Goal: Transaction & Acquisition: Purchase product/service

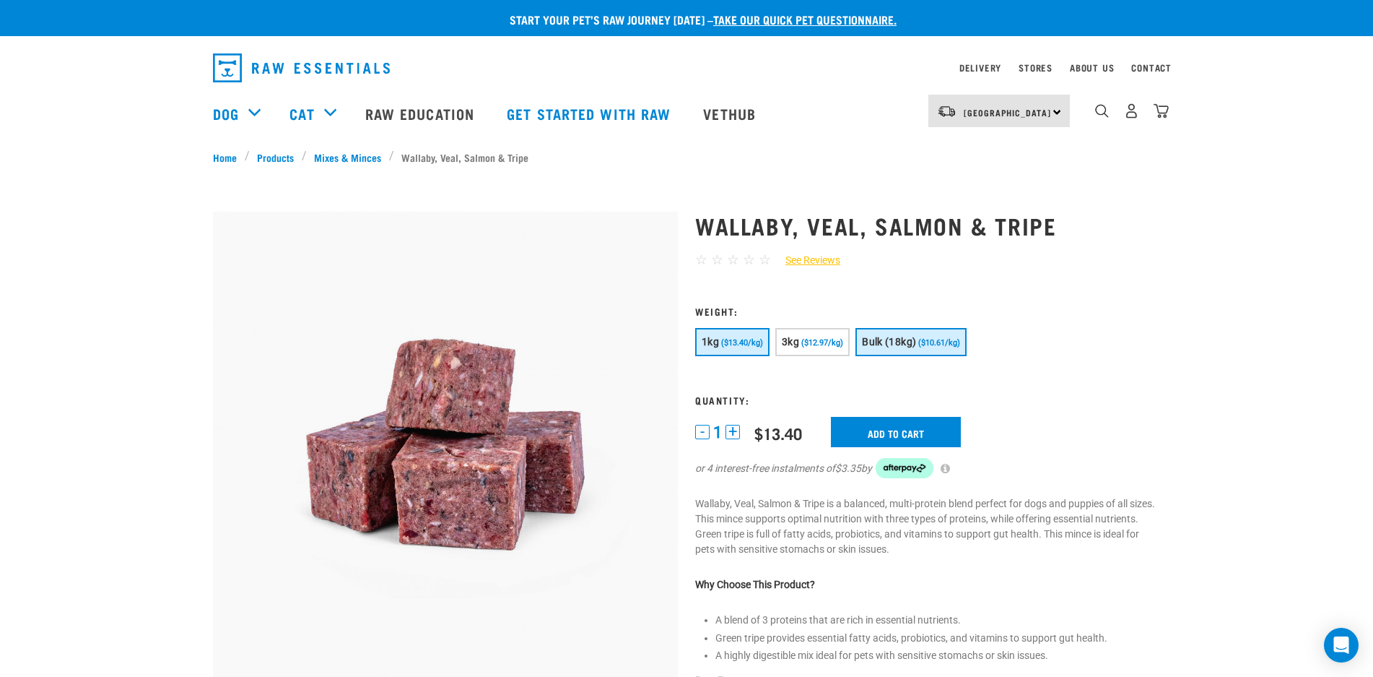
click at [917, 332] on button "Bulk (18kg) ($10.61/kg)" at bounding box center [911, 342] width 111 height 28
click at [929, 438] on input "Add to cart" at bounding box center [905, 432] width 130 height 30
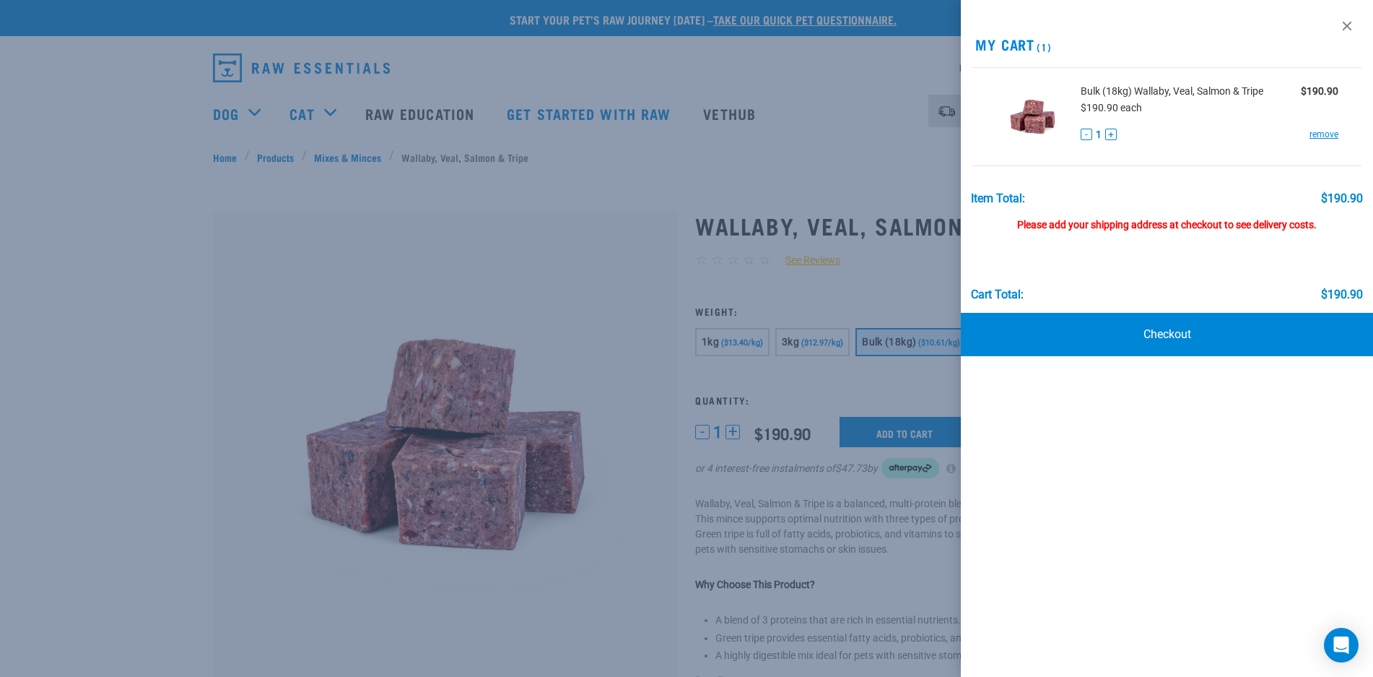
click at [42, 117] on div at bounding box center [686, 338] width 1373 height 677
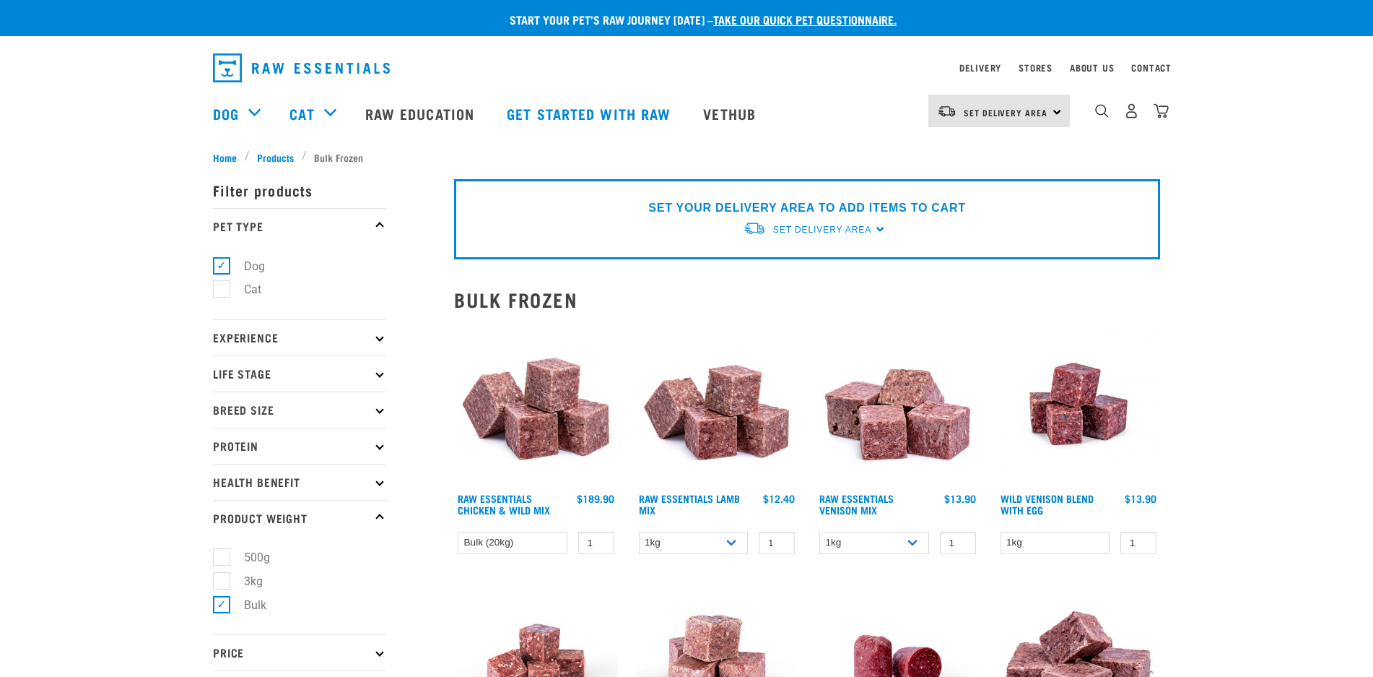
select select "278010"
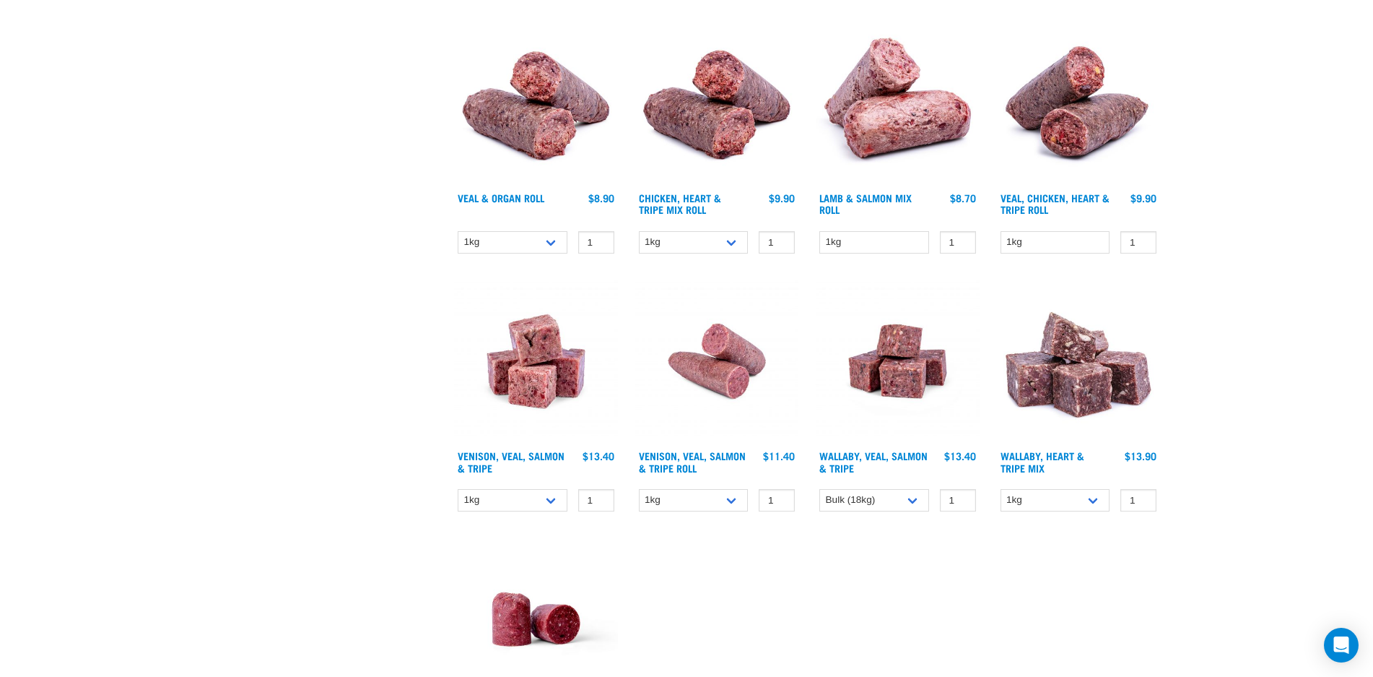
click at [549, 362] on img at bounding box center [536, 361] width 164 height 164
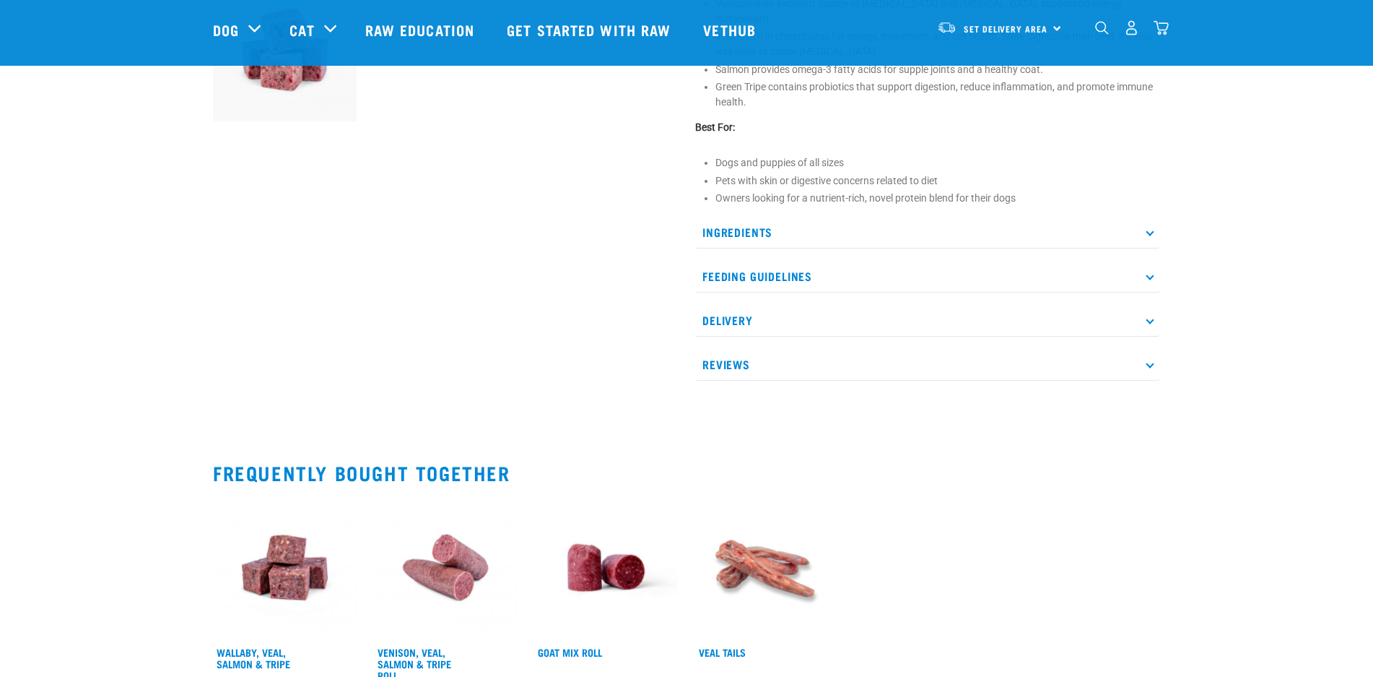
scroll to position [609, 0]
click at [749, 214] on p "Ingredients" at bounding box center [927, 230] width 465 height 32
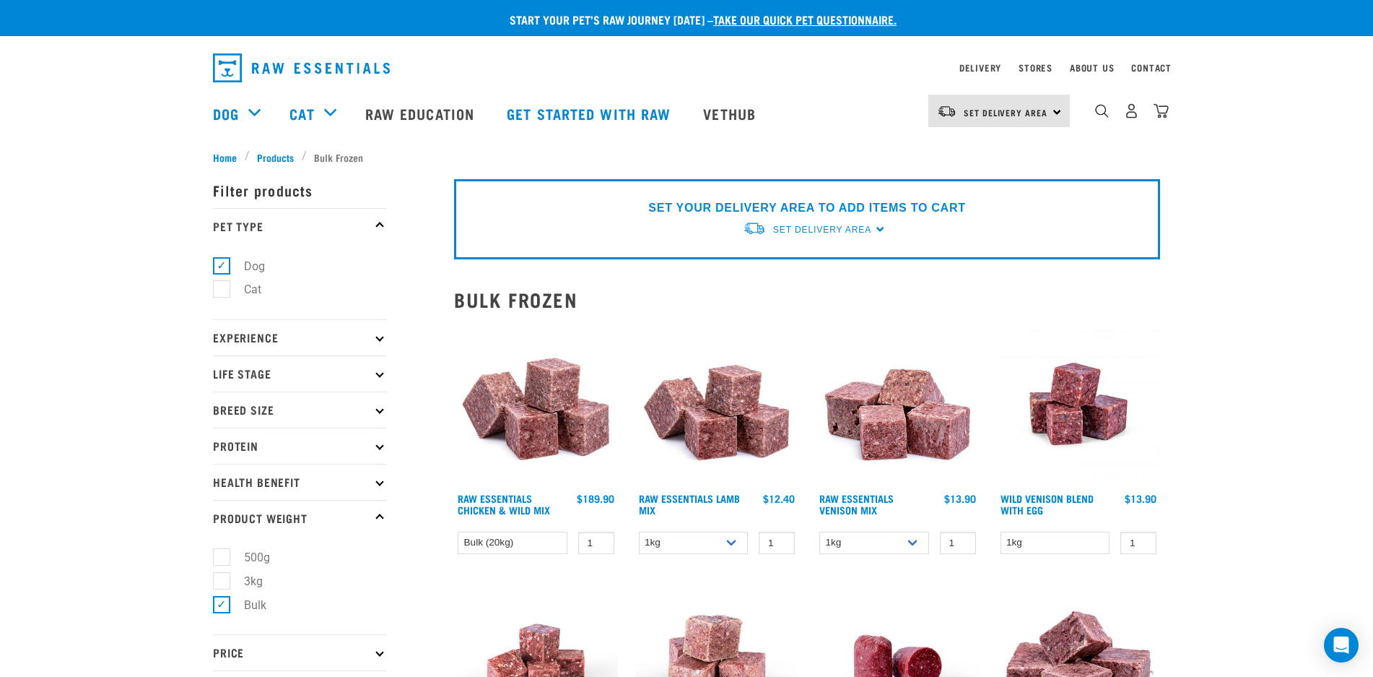
select select "278010"
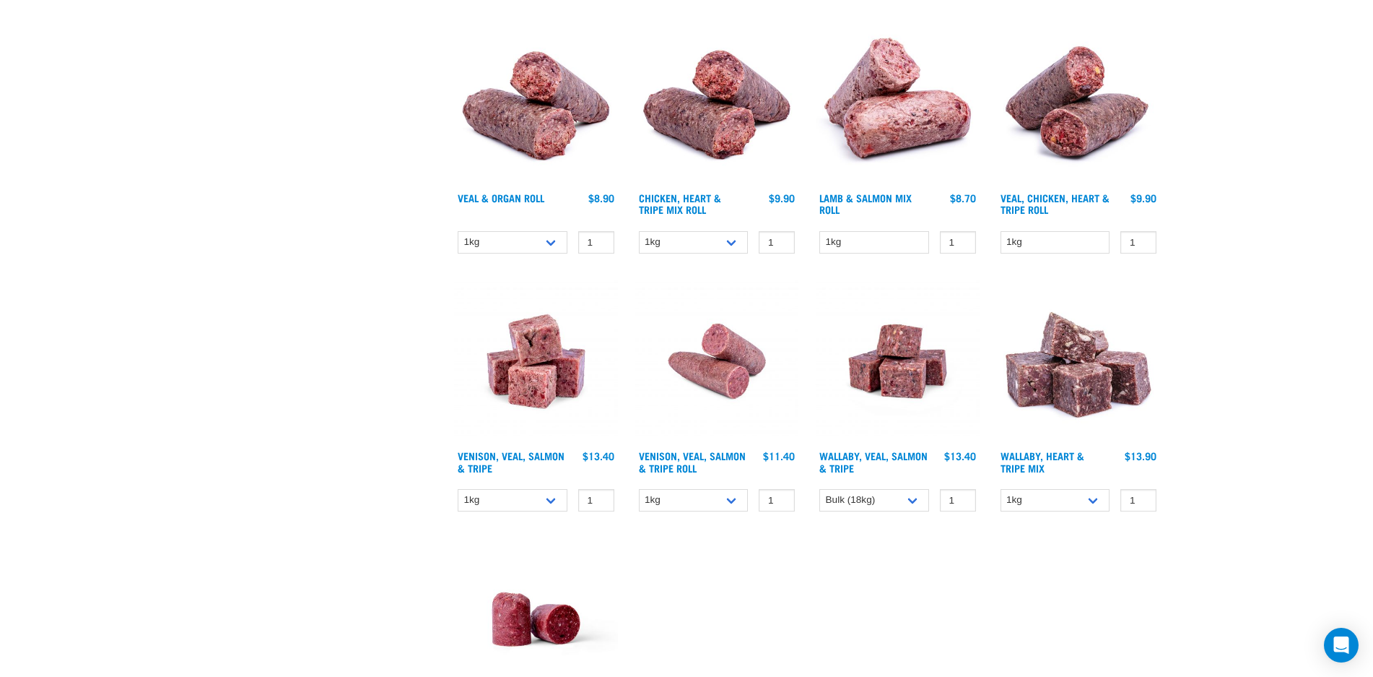
click at [896, 375] on img at bounding box center [898, 361] width 164 height 164
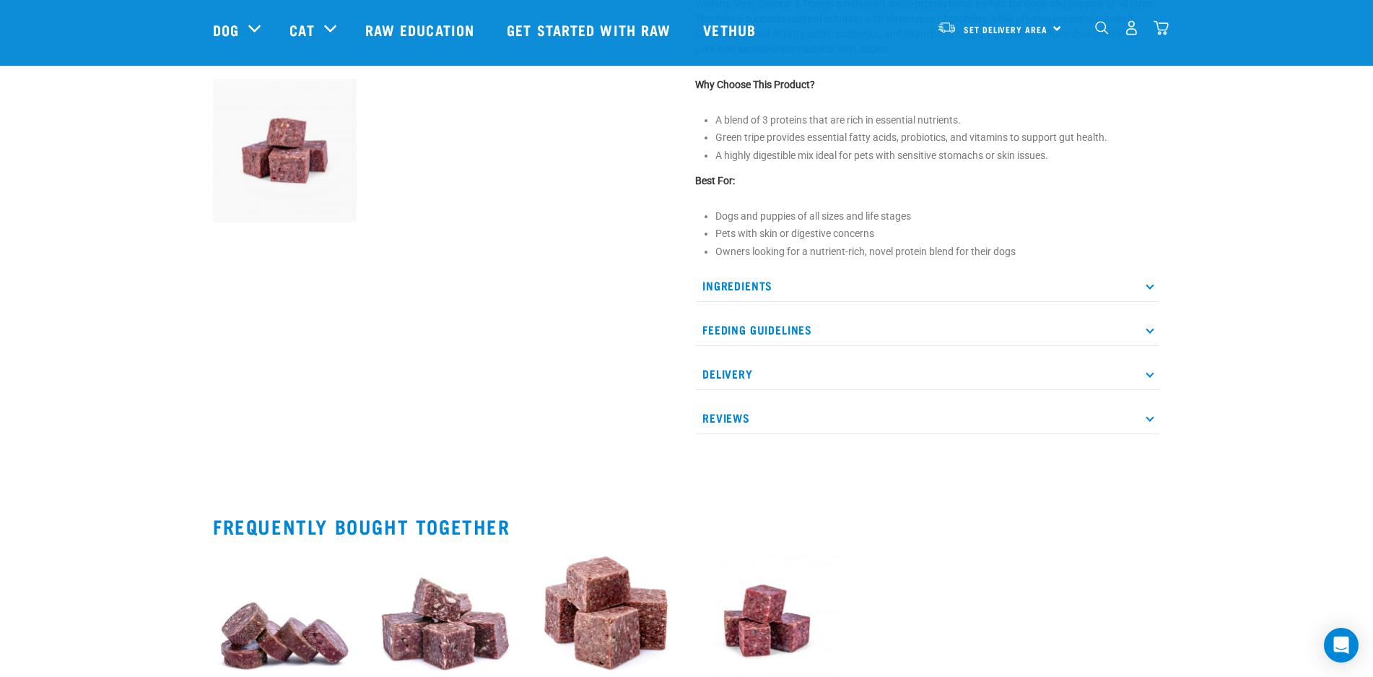
scroll to position [508, 0]
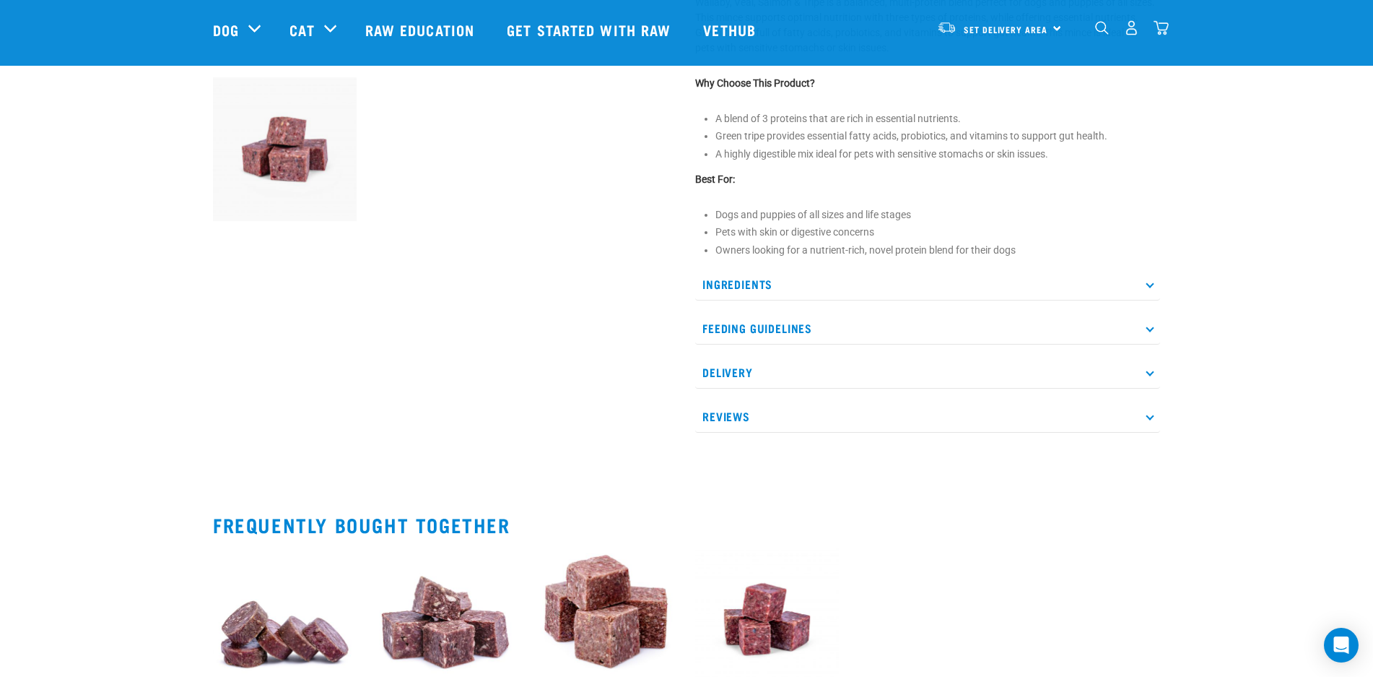
click at [783, 277] on p "Ingredients" at bounding box center [927, 284] width 465 height 32
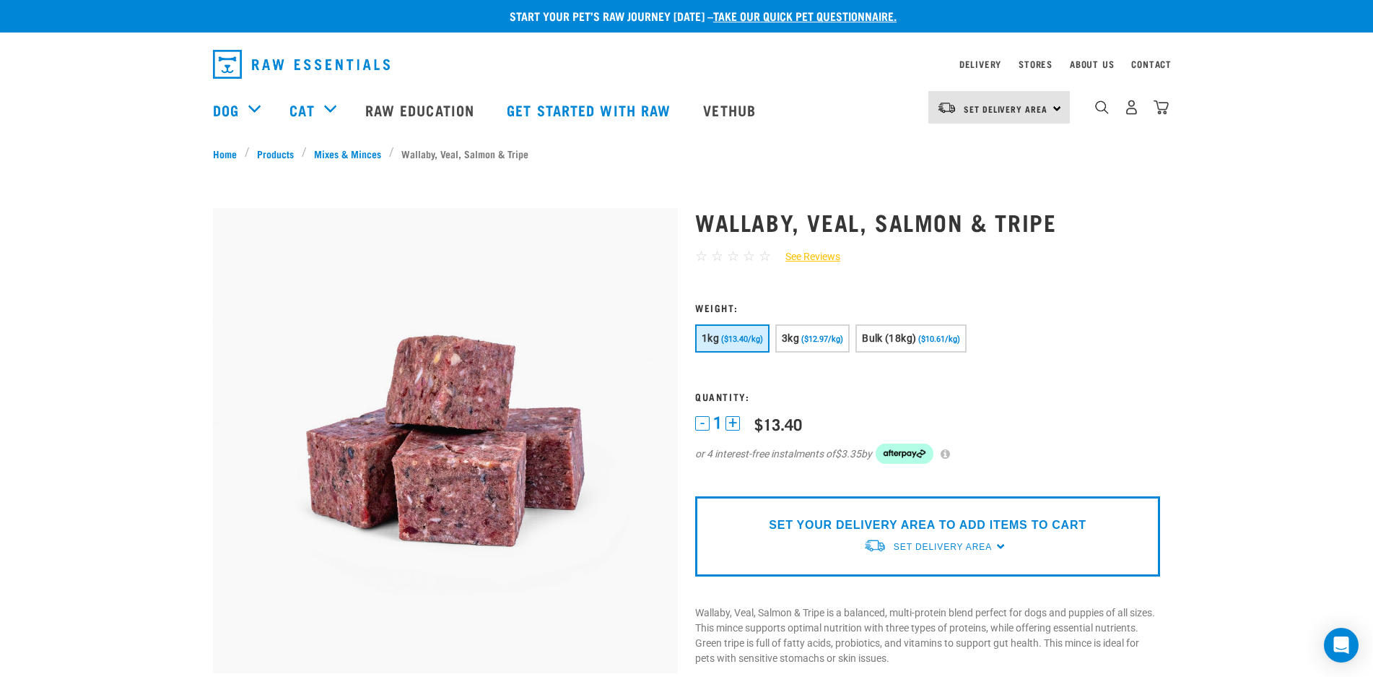
scroll to position [0, 0]
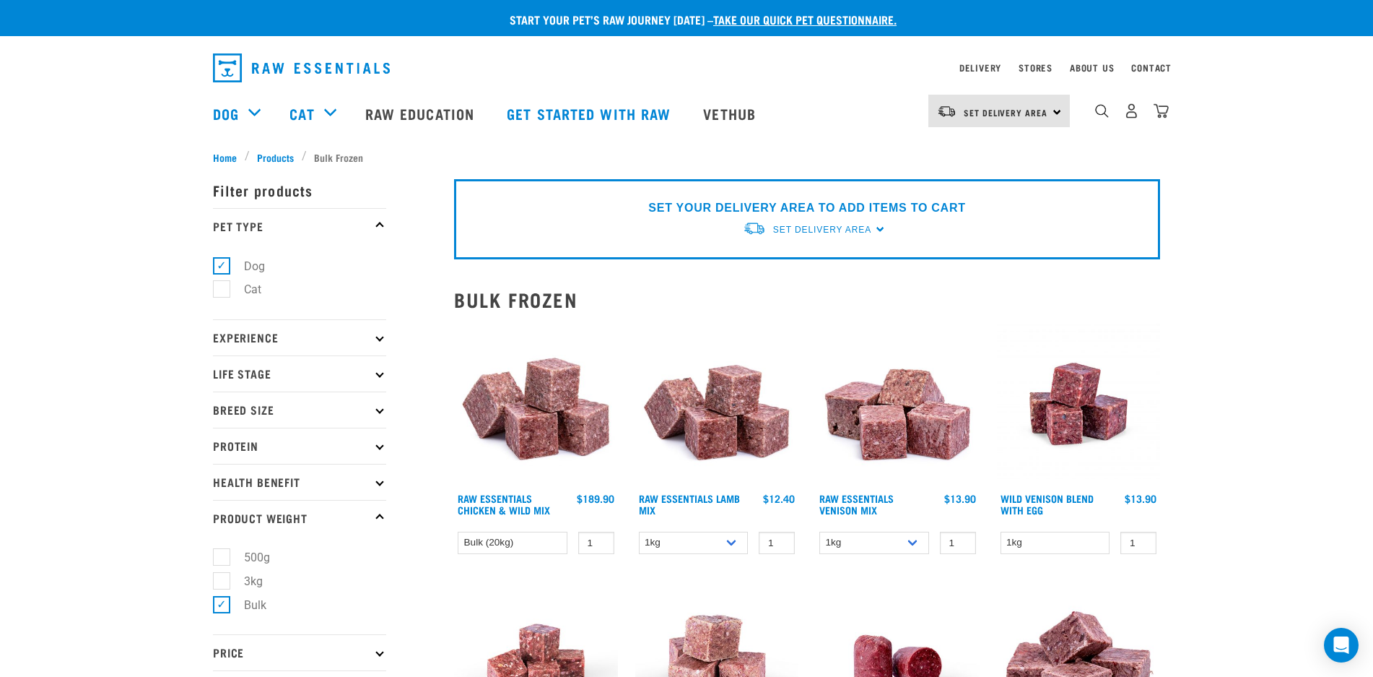
select select "278010"
click at [264, 445] on p "Protein" at bounding box center [299, 445] width 173 height 36
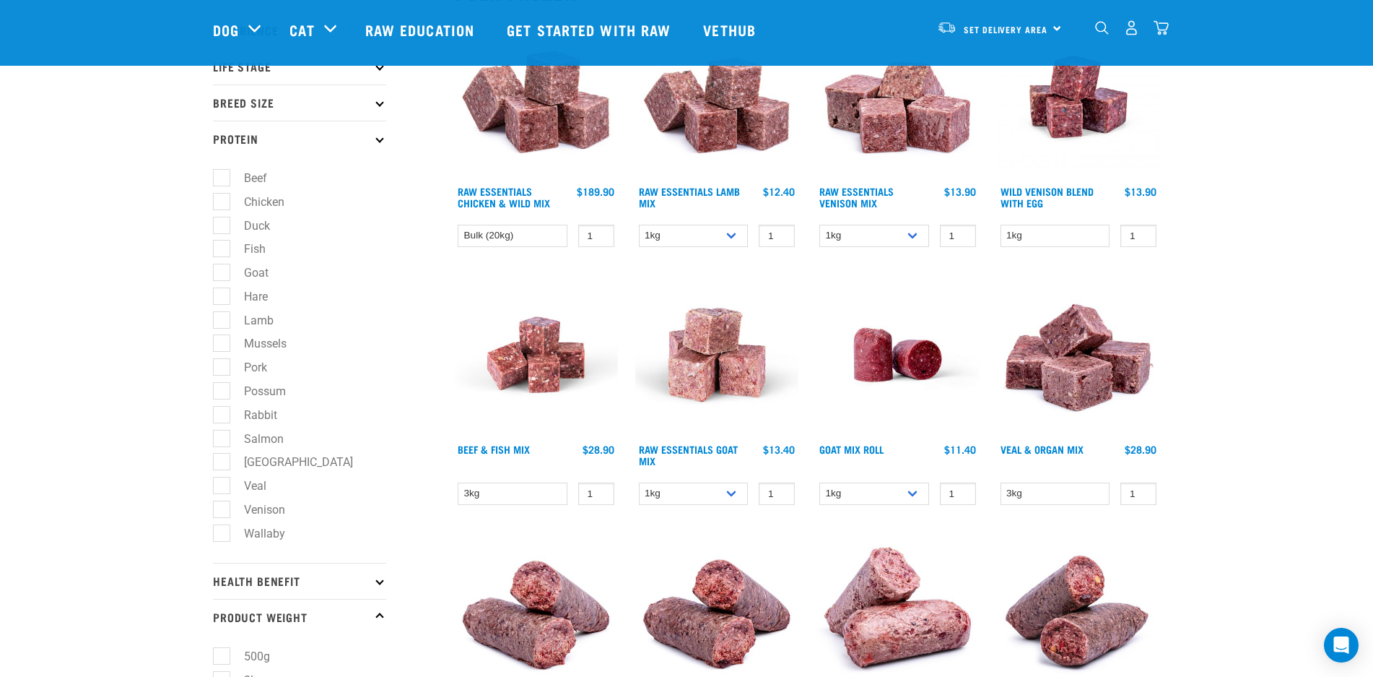
scroll to position [203, 0]
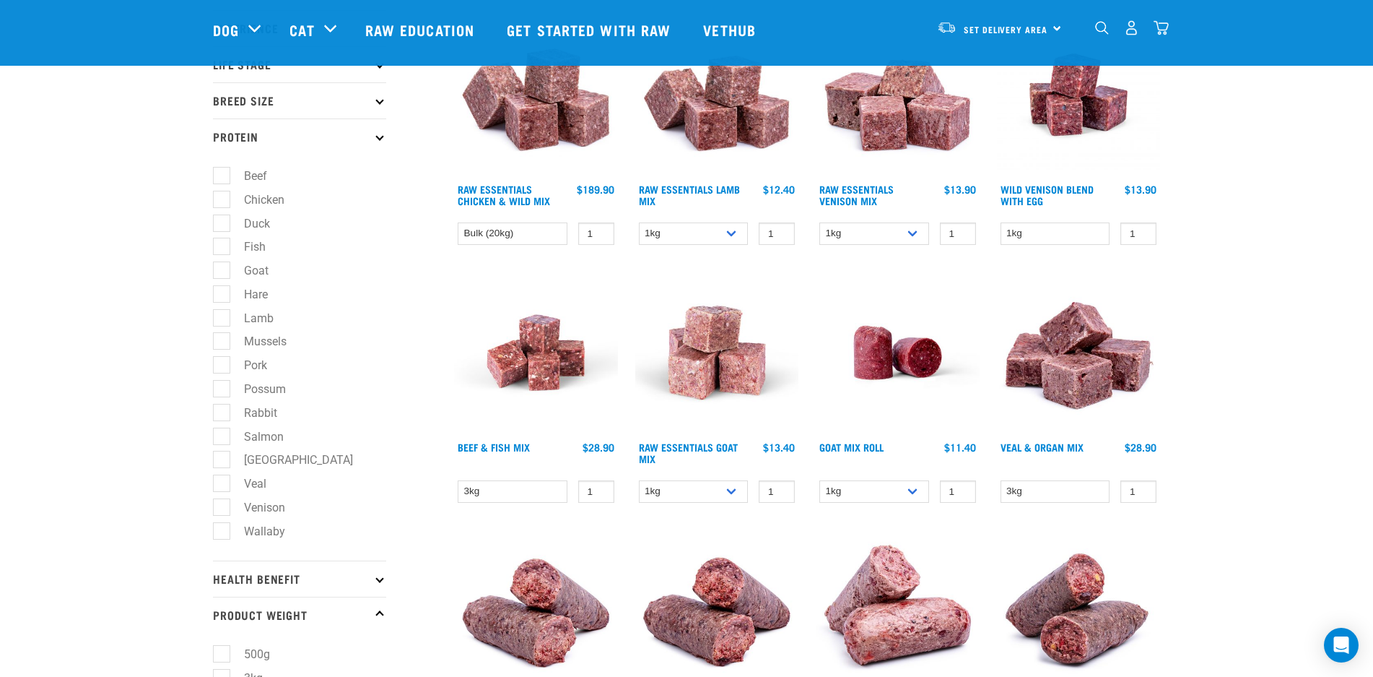
click at [221, 368] on label "Pork" at bounding box center [247, 365] width 52 height 18
click at [218, 368] on input "Pork" at bounding box center [217, 362] width 9 height 9
checkbox input "true"
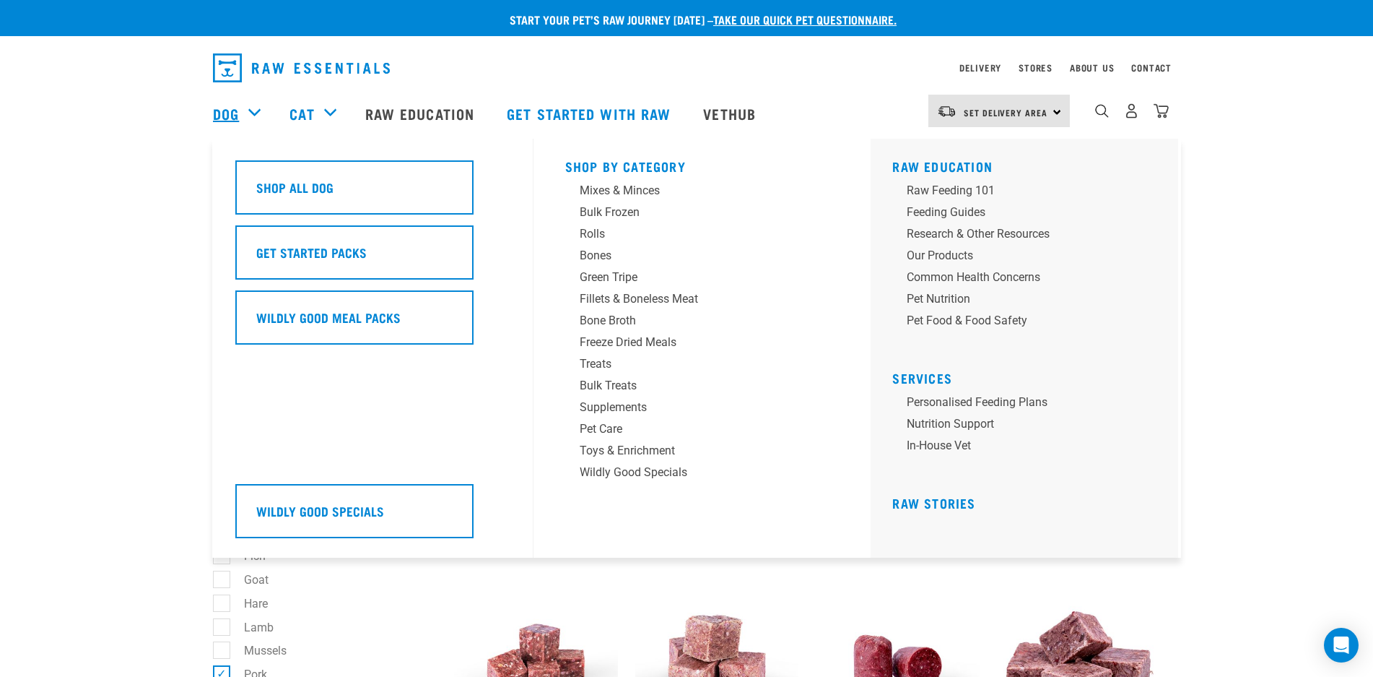
click at [225, 110] on link "Dog" at bounding box center [226, 114] width 26 height 22
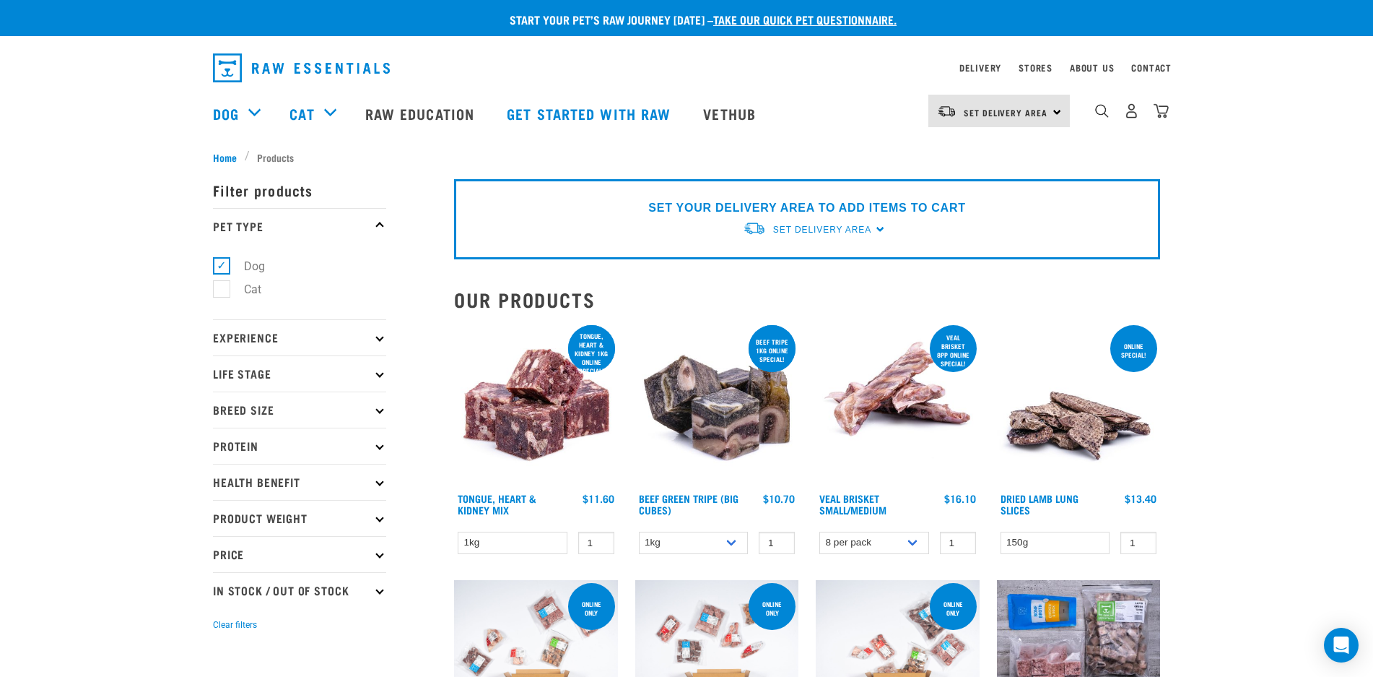
click at [293, 446] on p "Protein" at bounding box center [299, 445] width 173 height 36
click at [226, 671] on label "Pork" at bounding box center [247, 674] width 52 height 18
click at [222, 671] on input "Pork" at bounding box center [217, 671] width 9 height 9
checkbox input "true"
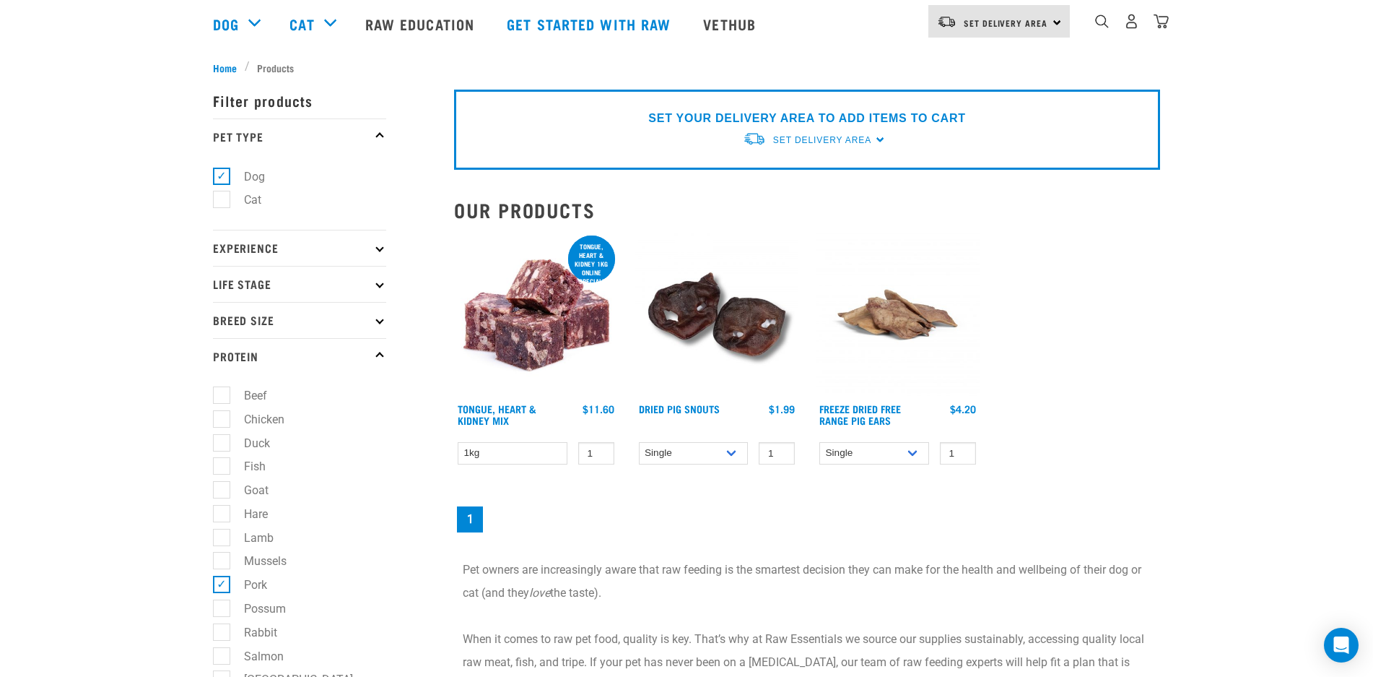
scroll to position [102, 0]
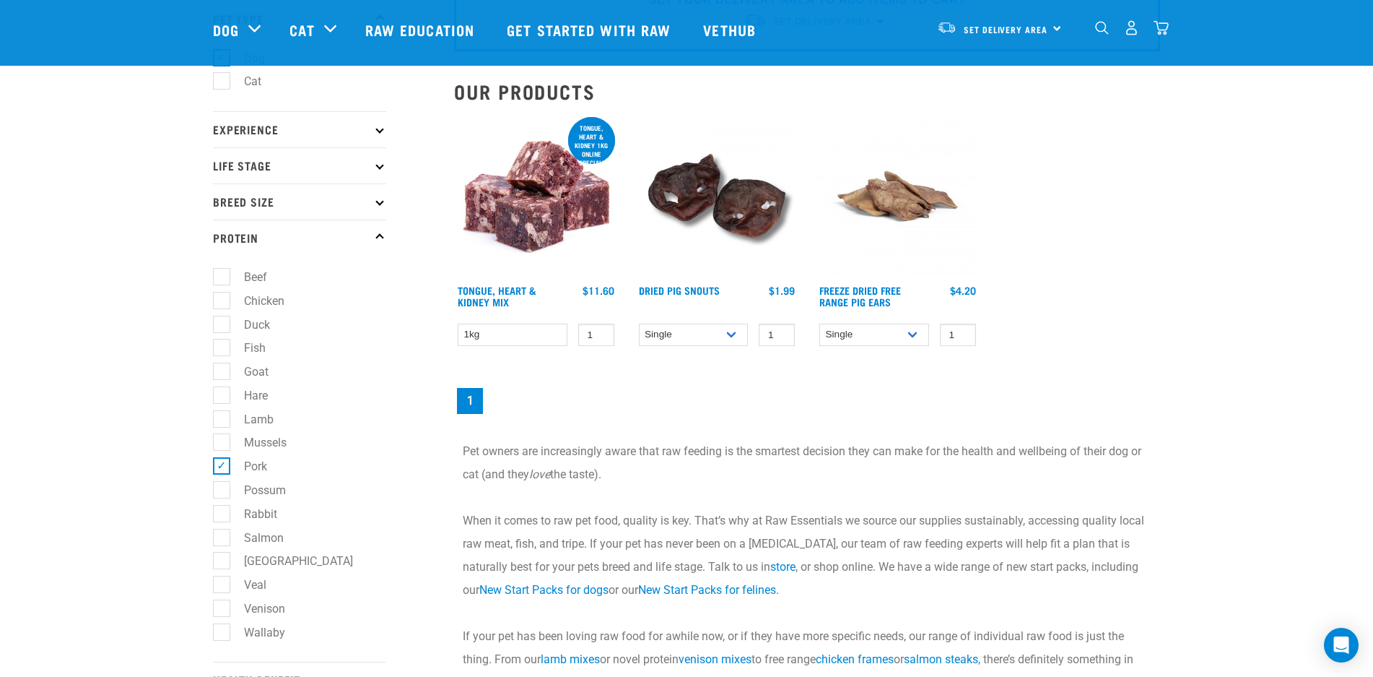
click at [226, 560] on label "[GEOGRAPHIC_DATA]" at bounding box center [290, 561] width 138 height 18
click at [222, 560] on input "[GEOGRAPHIC_DATA]" at bounding box center [217, 558] width 9 height 9
checkbox input "true"
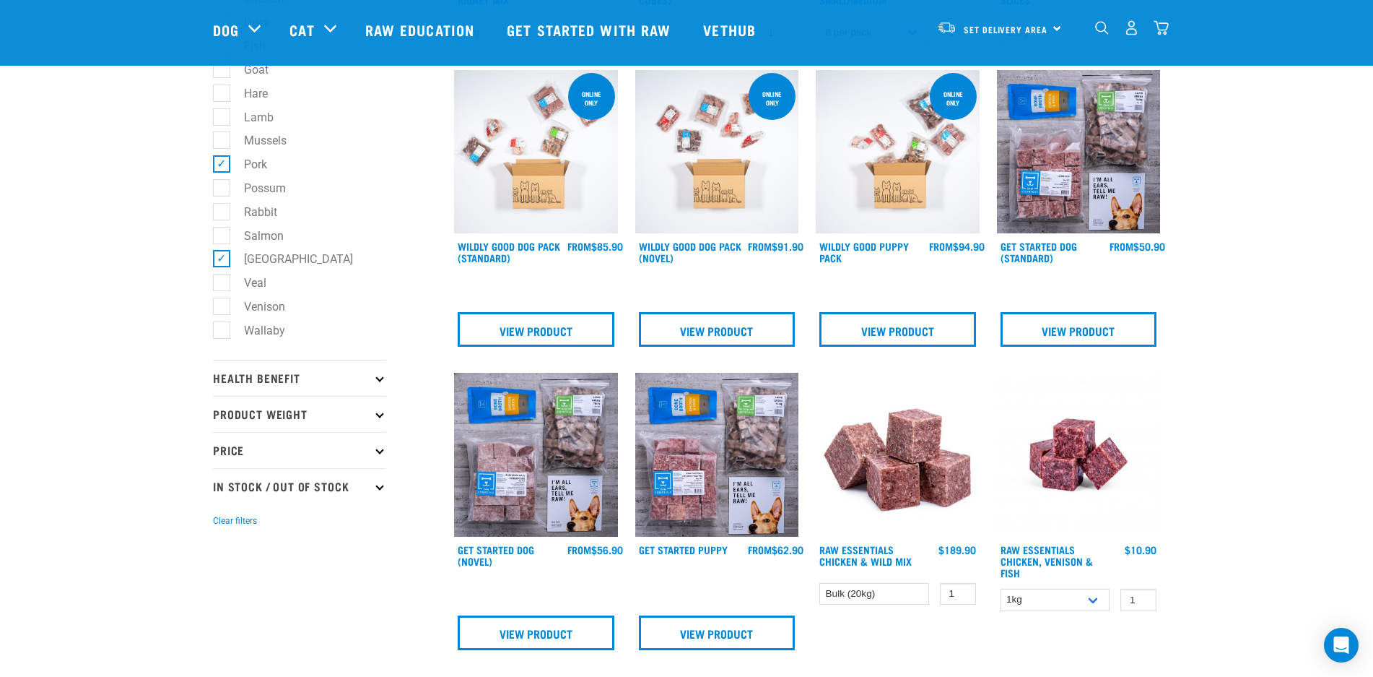
scroll to position [406, 0]
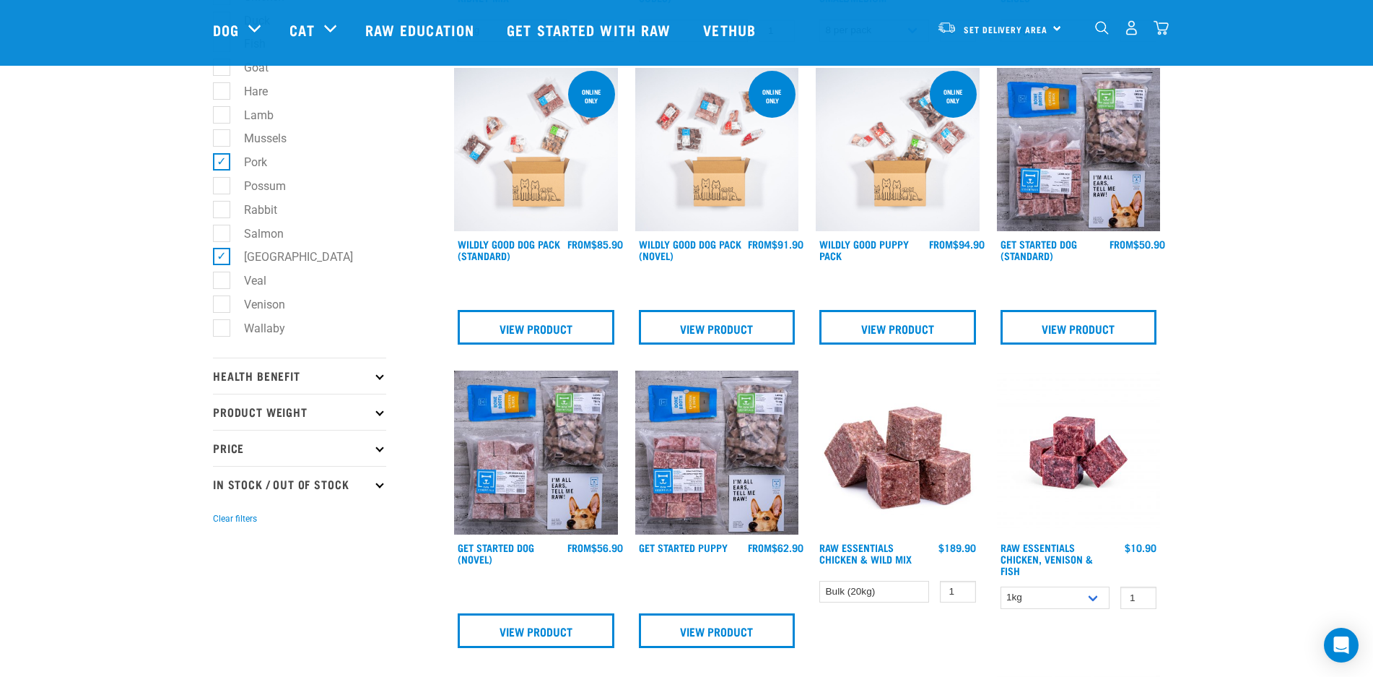
click at [225, 165] on label "Pork" at bounding box center [247, 162] width 52 height 18
click at [222, 165] on input "Pork" at bounding box center [217, 159] width 9 height 9
checkbox input "false"
